Goal: Information Seeking & Learning: Learn about a topic

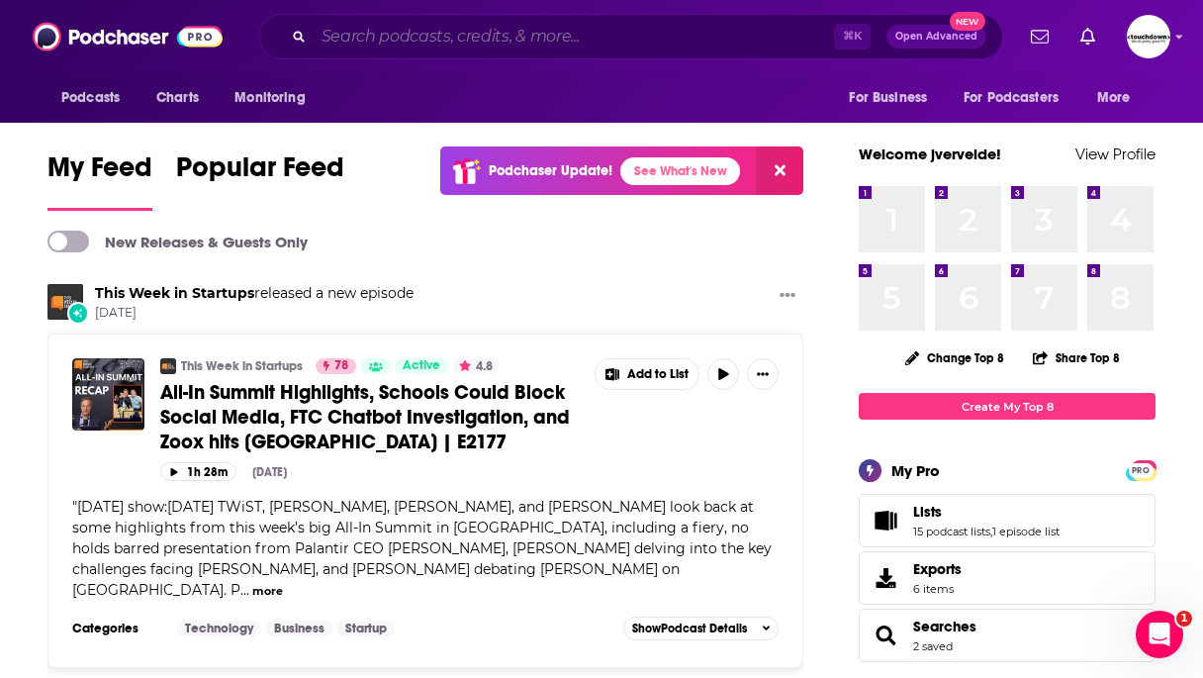
click at [489, 45] on input "Search podcasts, credits, & more..." at bounding box center [574, 37] width 520 height 32
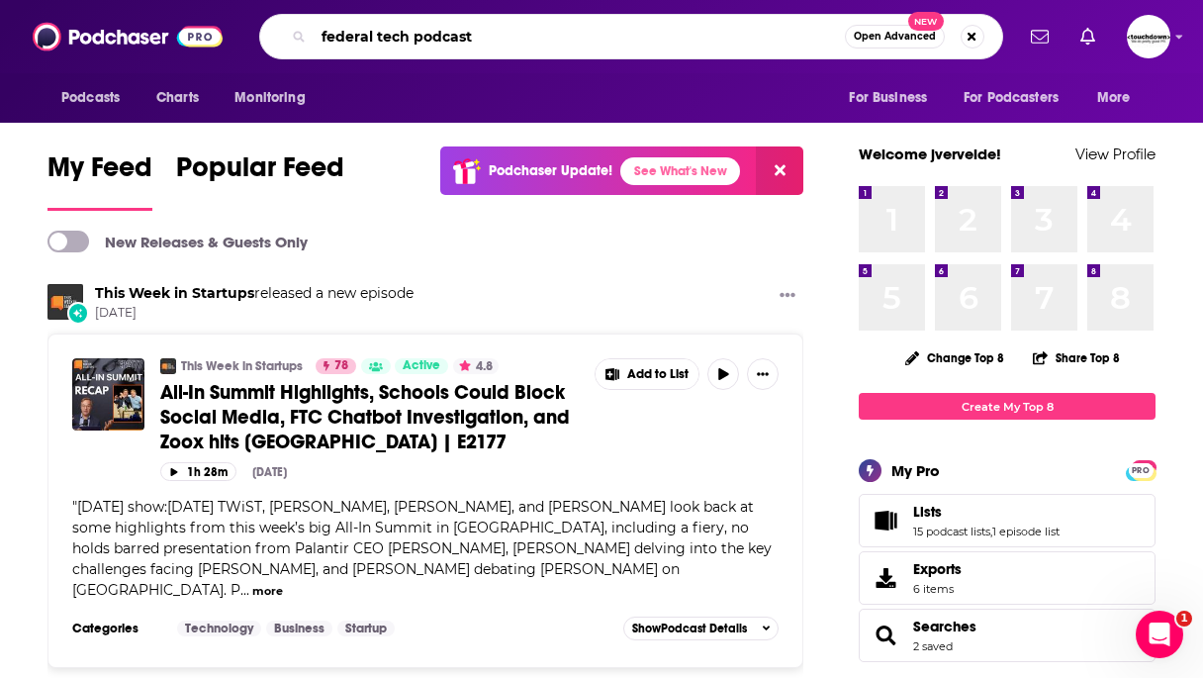
type input "federal tech podcast"
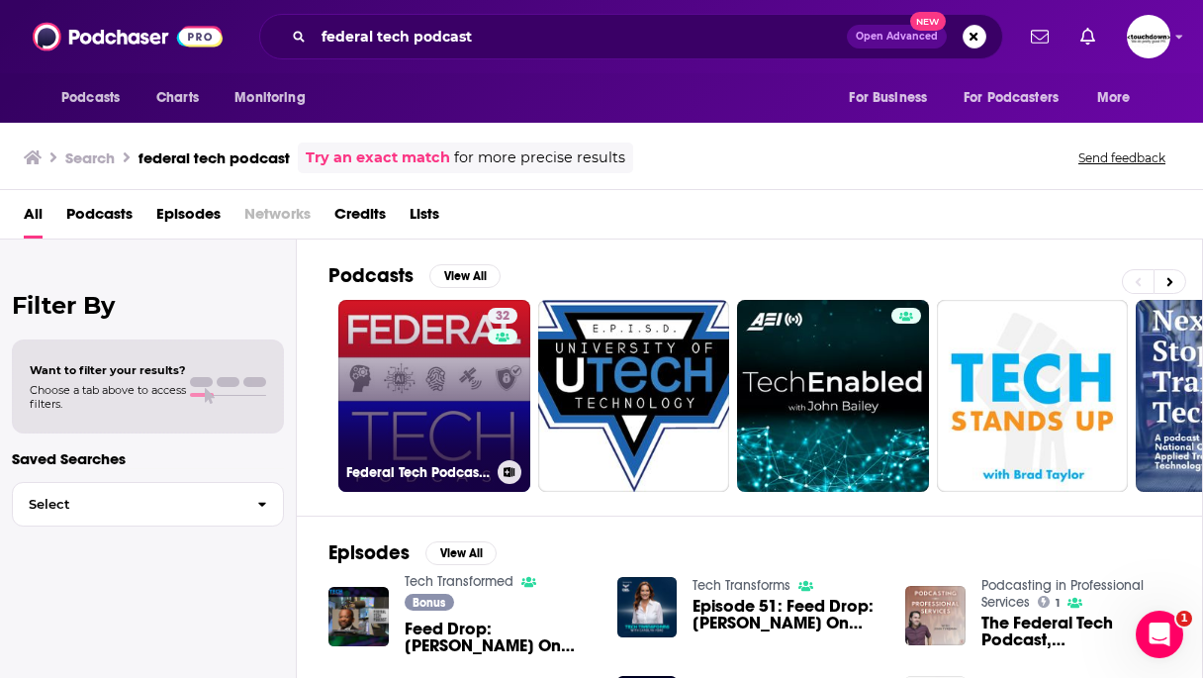
click at [397, 397] on link "32 Federal Tech Podcast: for innovators, entrepreneurs, and CEOs who want to in…" at bounding box center [434, 396] width 192 height 192
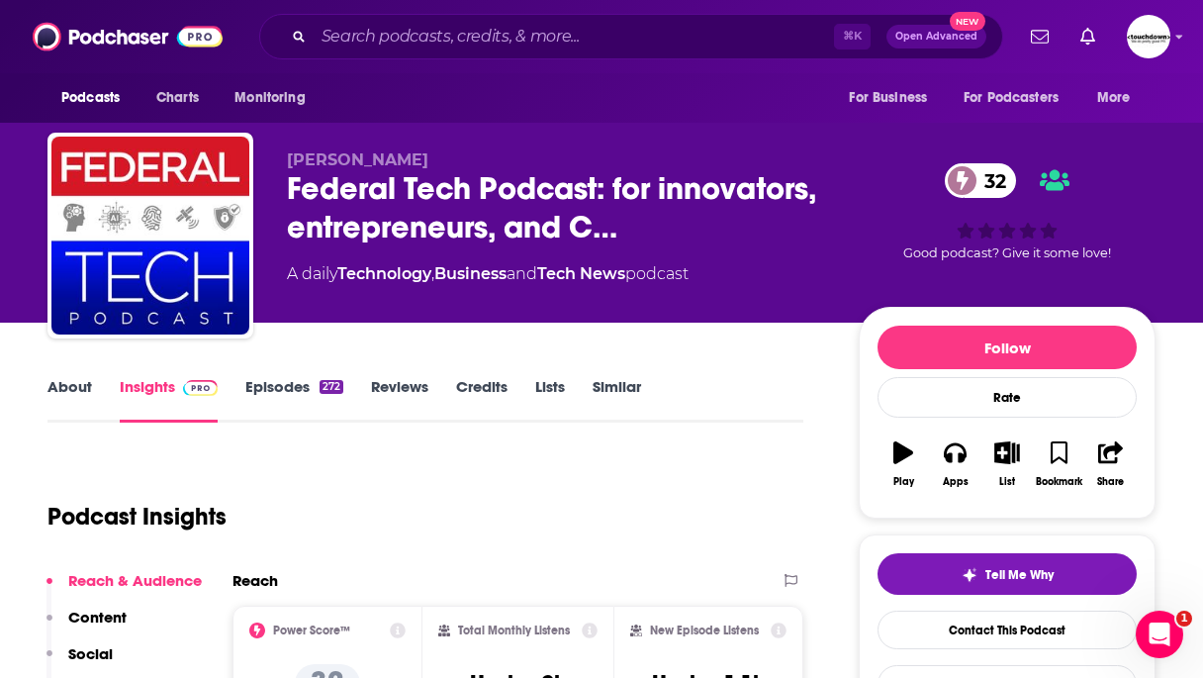
click at [52, 391] on link "About" at bounding box center [69, 400] width 45 height 46
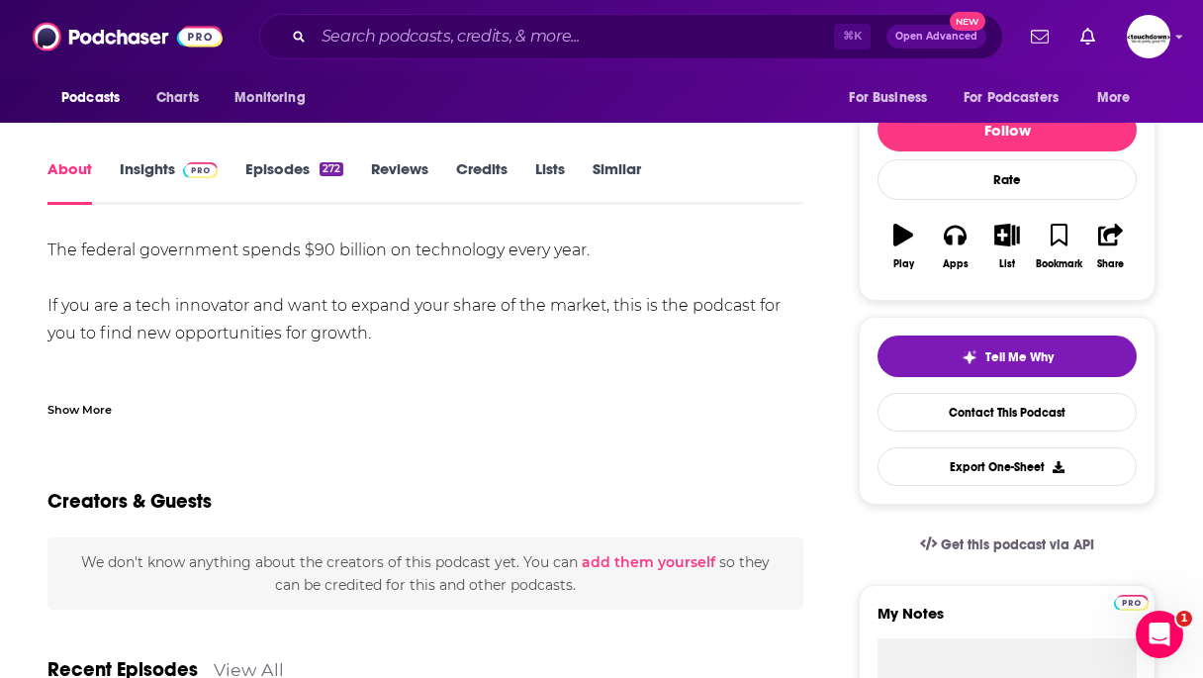
scroll to position [221, 0]
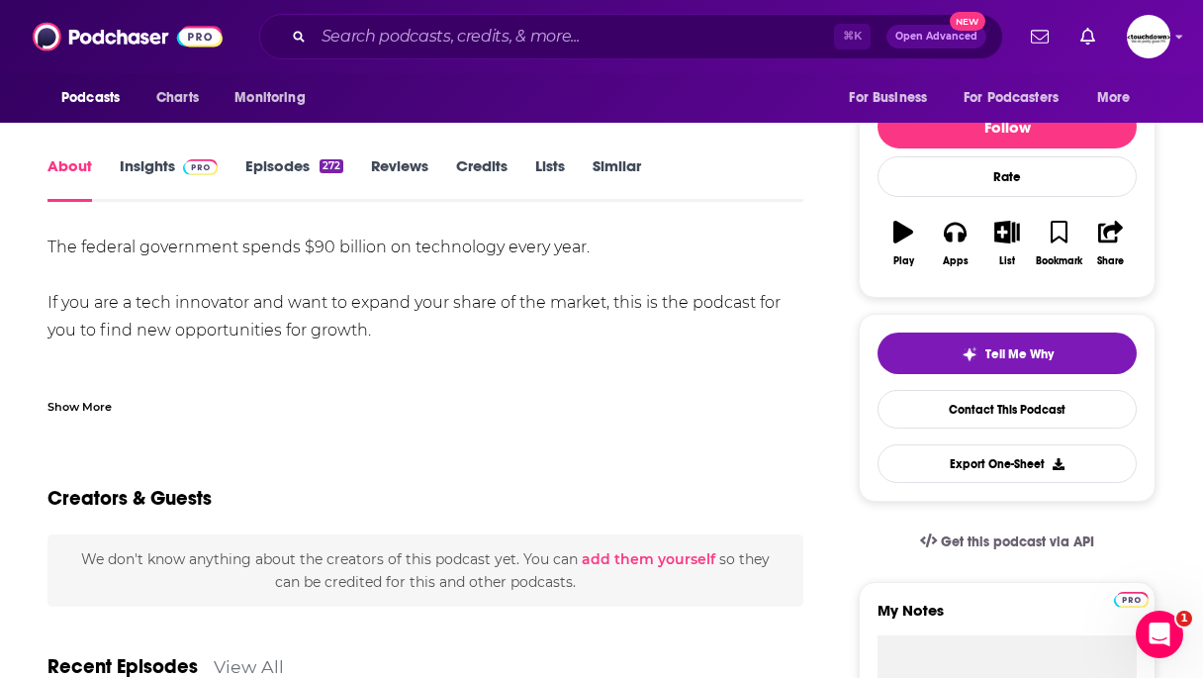
click at [141, 167] on link "Insights" at bounding box center [169, 179] width 98 height 46
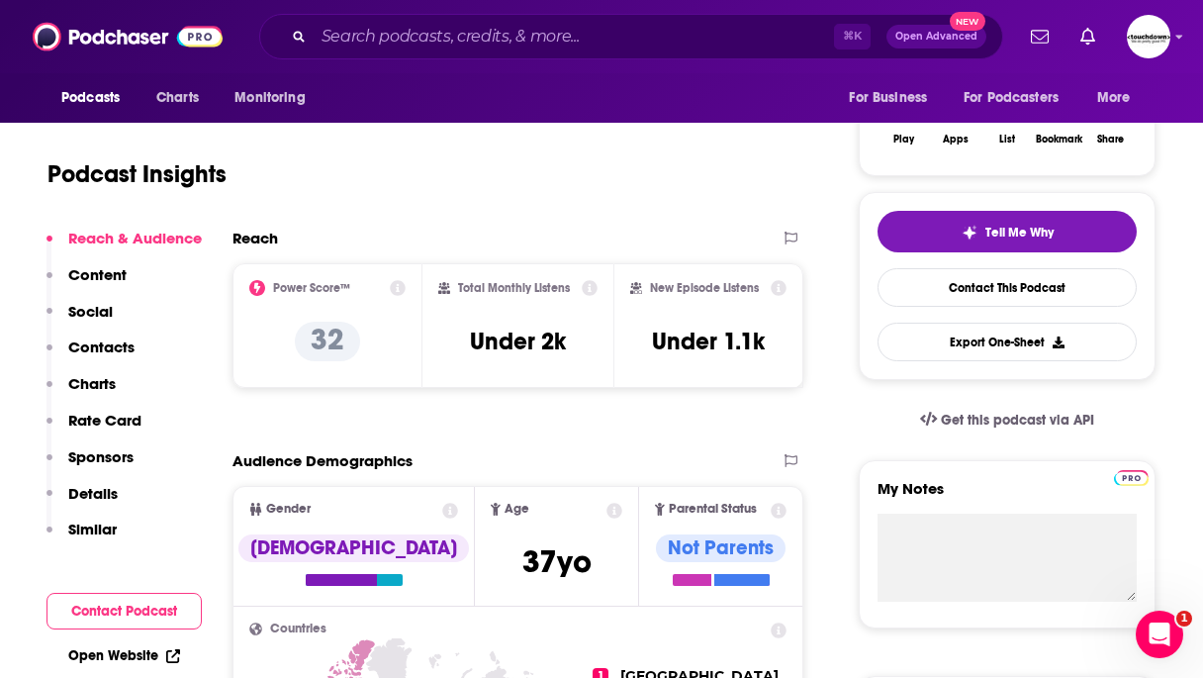
scroll to position [343, 0]
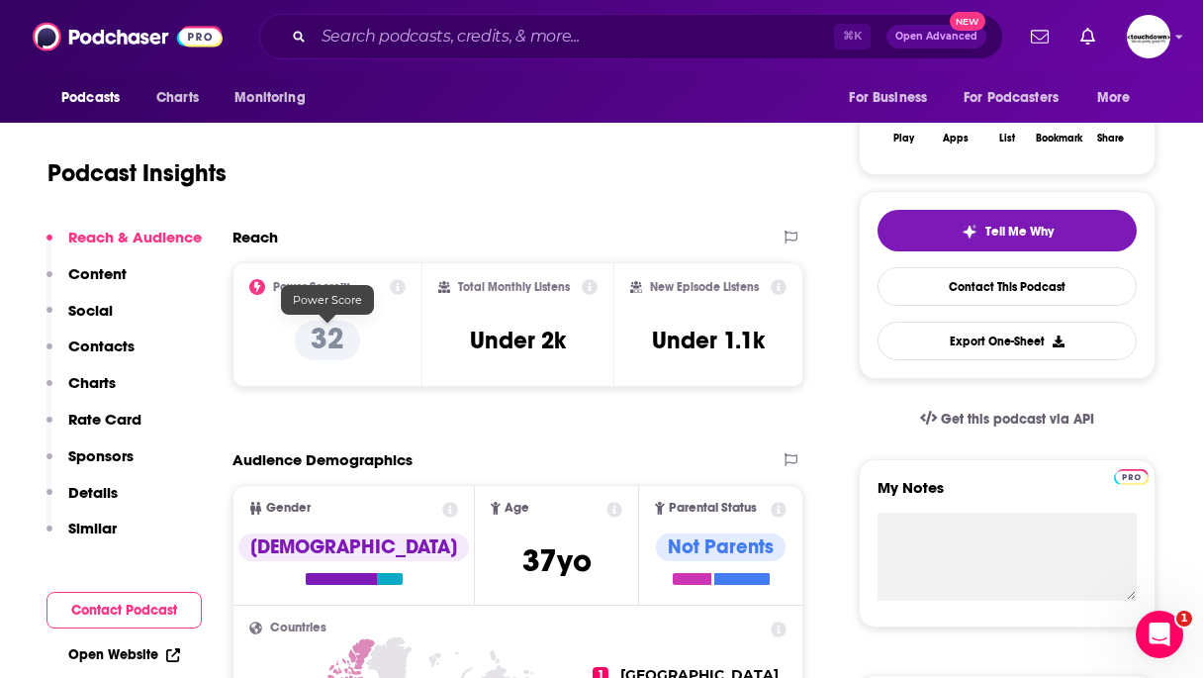
click at [407, 281] on div "Power Score™ 32" at bounding box center [328, 324] width 190 height 125
click at [400, 286] on icon at bounding box center [399, 287] width 16 height 16
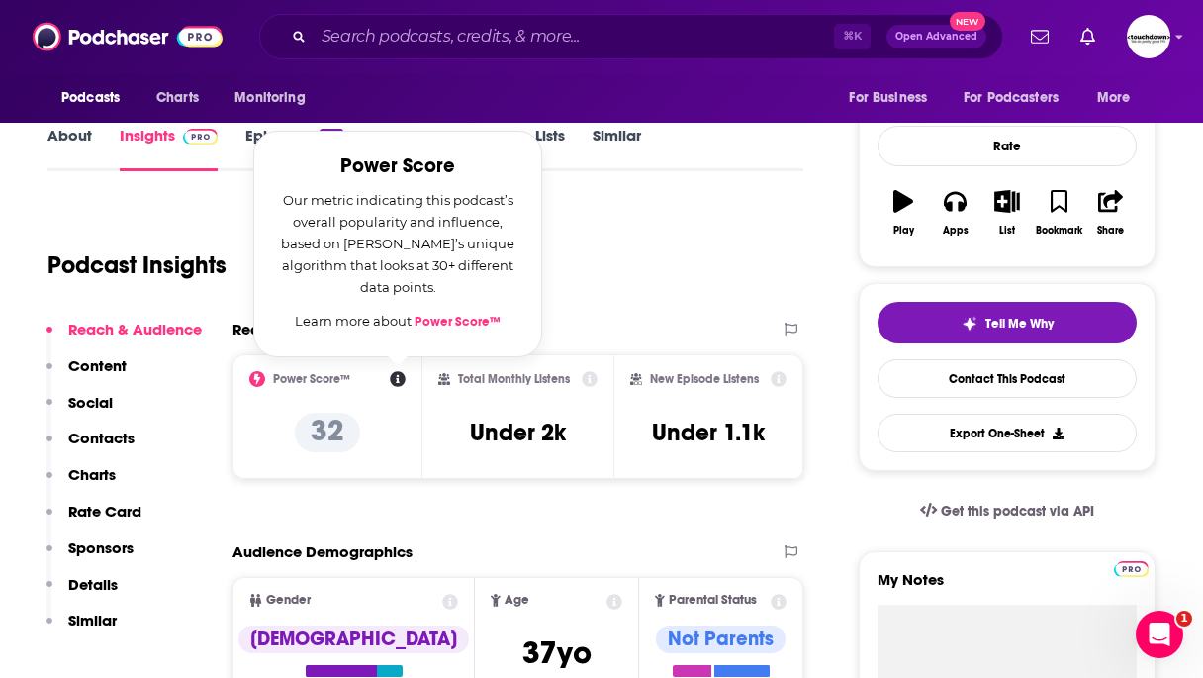
scroll to position [241, 0]
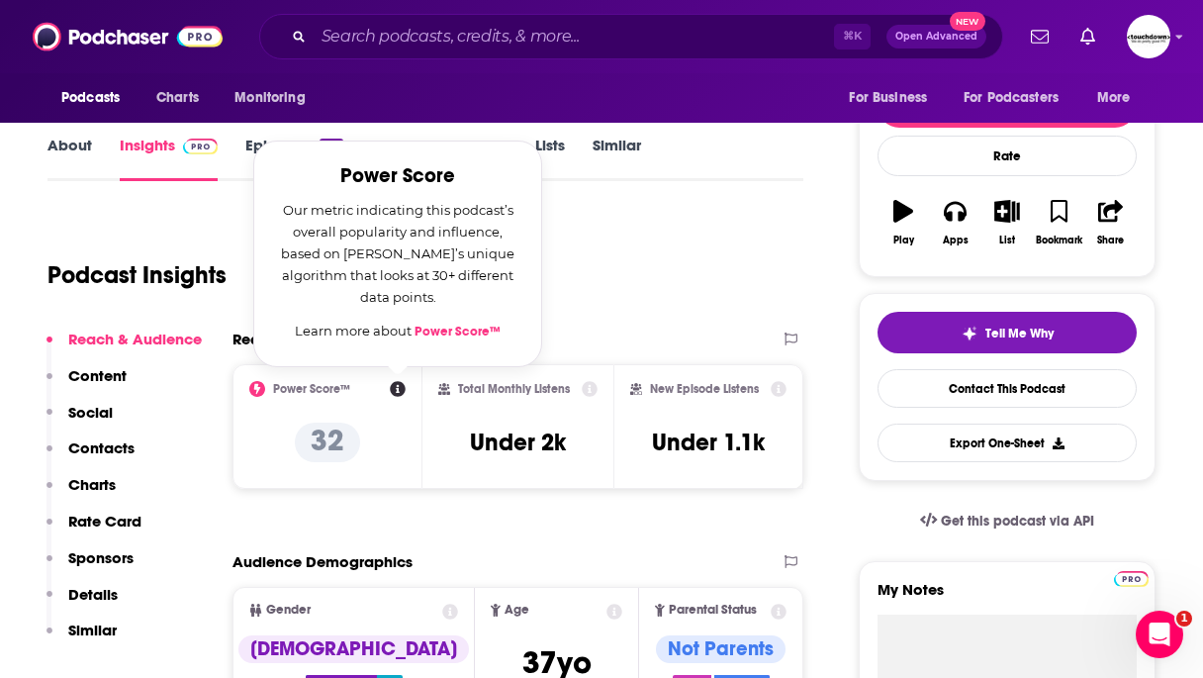
click at [459, 329] on link "Power Score™" at bounding box center [458, 332] width 86 height 16
